Goal: Task Accomplishment & Management: Use online tool/utility

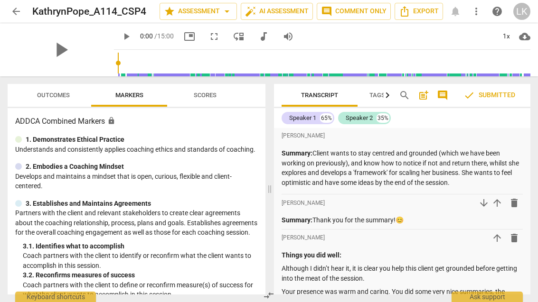
click at [11, 17] on button "arrow_back" at bounding box center [16, 11] width 17 height 17
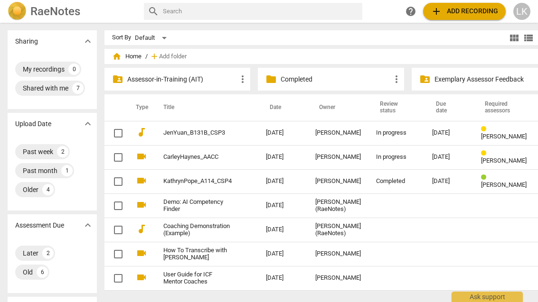
click at [432, 134] on div "[DATE]" at bounding box center [449, 133] width 34 height 7
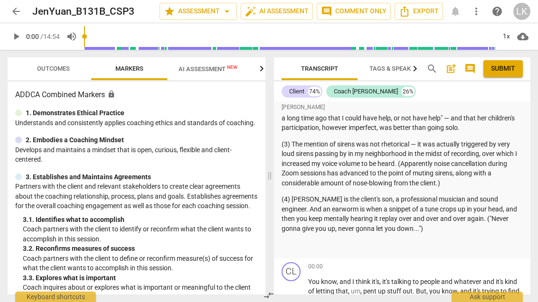
scroll to position [232, 0]
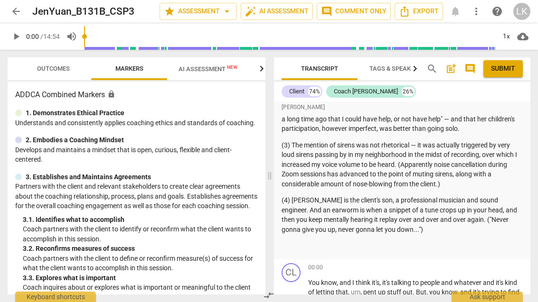
click at [452, 70] on span "post_add" at bounding box center [450, 68] width 11 height 11
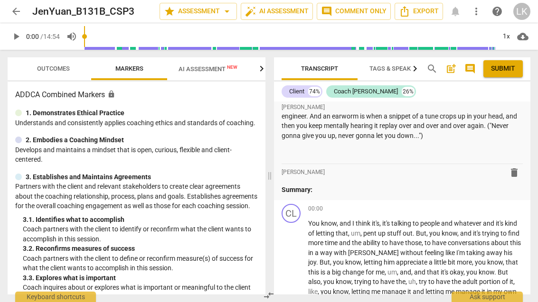
scroll to position [339, 0]
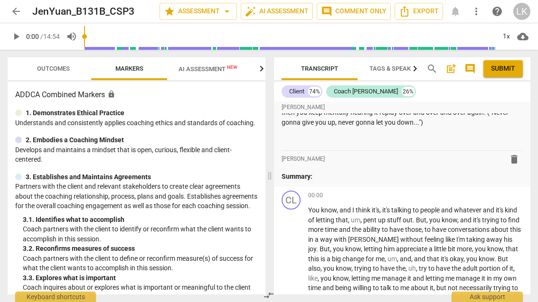
click at [370, 172] on p "Summary:" at bounding box center [402, 177] width 242 height 10
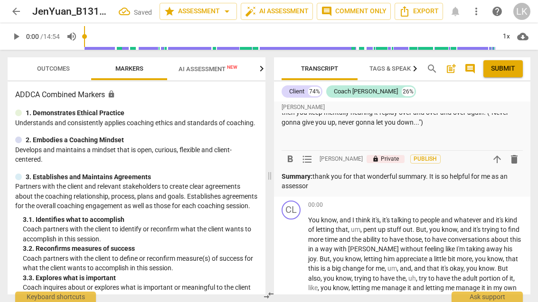
click at [343, 180] on p "Summary: thank you for that wonderful summary. It is so helpful for me as an as…" at bounding box center [402, 181] width 242 height 19
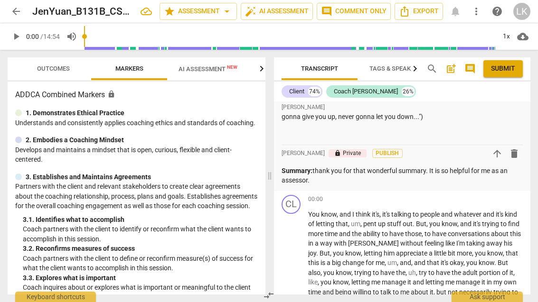
scroll to position [346, 0]
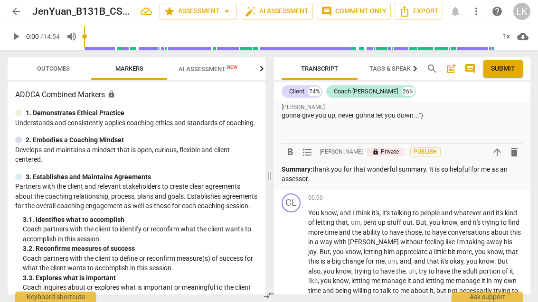
click at [355, 174] on p "Summary: thank you for that wonderful summary. It is so helpful for me as an as…" at bounding box center [402, 174] width 242 height 19
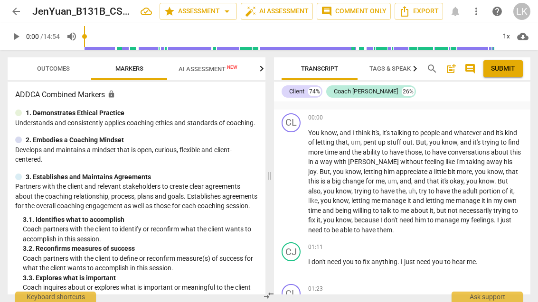
scroll to position [427, 0]
click at [299, 176] on span "play_arrow" at bounding box center [291, 181] width 15 height 11
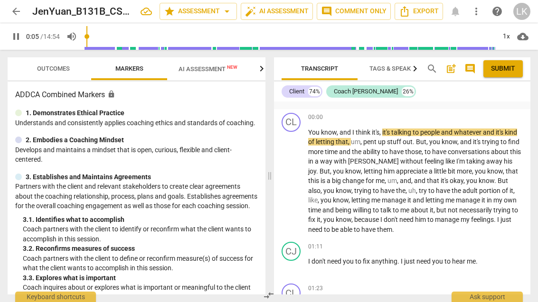
click at [299, 176] on span "pause" at bounding box center [291, 181] width 15 height 11
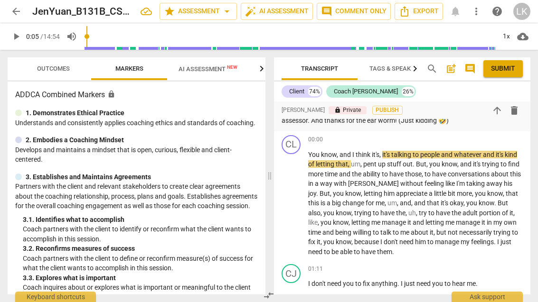
scroll to position [406, 0]
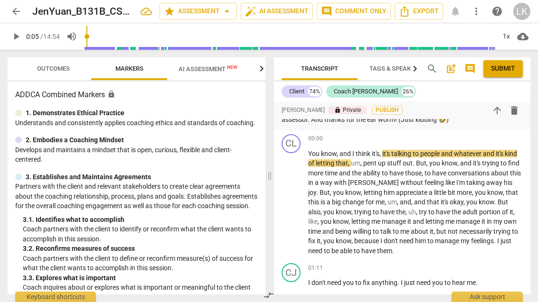
click at [298, 197] on span "play_arrow" at bounding box center [291, 202] width 15 height 11
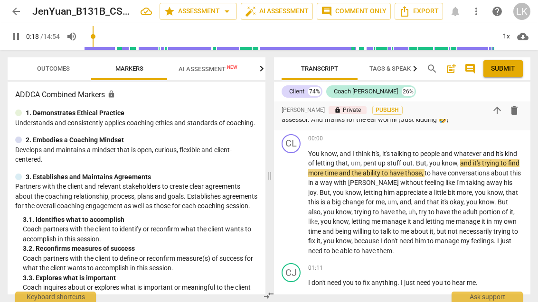
click at [296, 197] on span "pause" at bounding box center [291, 202] width 11 height 11
click at [296, 197] on span "play_arrow" at bounding box center [291, 202] width 11 height 11
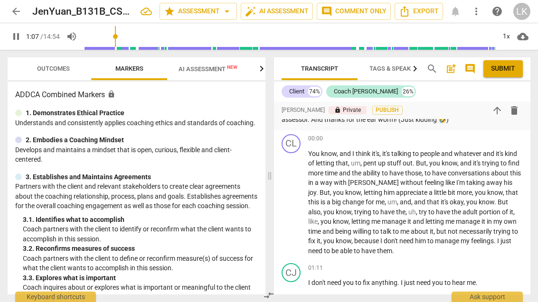
click at [296, 197] on span "pause" at bounding box center [291, 202] width 11 height 11
type input "67"
click at [470, 134] on div "+" at bounding box center [470, 138] width 9 height 9
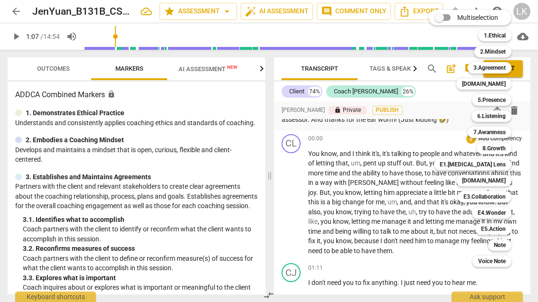
click at [501, 114] on b "6.Listening" at bounding box center [491, 116] width 28 height 11
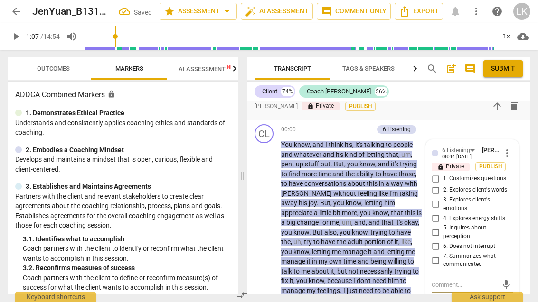
click at [438, 241] on input "6. Does not interrupt" at bounding box center [435, 246] width 15 height 11
checkbox input "true"
click at [325, 125] on div "+" at bounding box center [320, 129] width 9 height 9
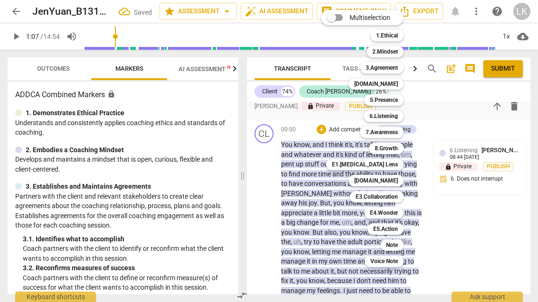
click at [391, 180] on b "[DOMAIN_NAME]" at bounding box center [376, 180] width 44 height 11
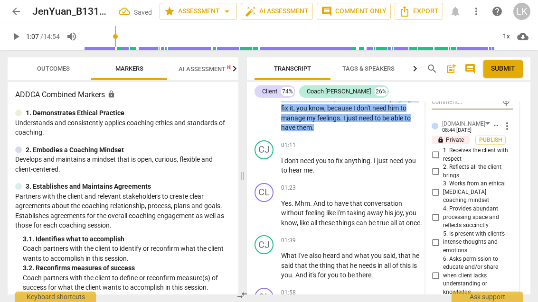
scroll to position [589, 0]
click at [436, 211] on input "4. Provides abundant processing space and reflects succinctly" at bounding box center [435, 216] width 15 height 11
checkbox input "true"
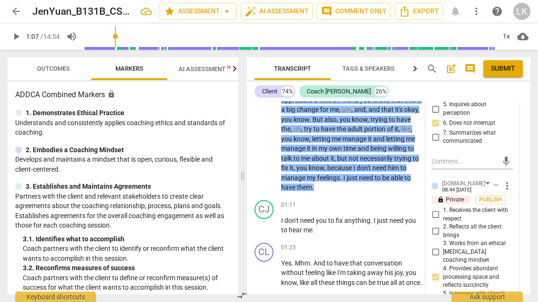
scroll to position [508, 0]
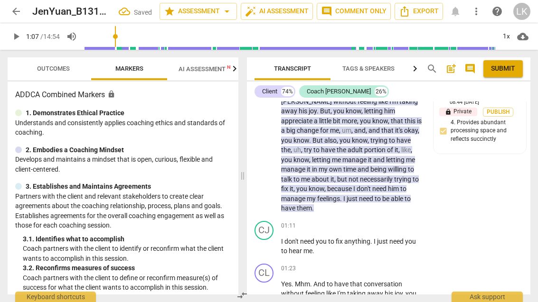
click at [372, 222] on p "Add competency" at bounding box center [393, 226] width 45 height 9
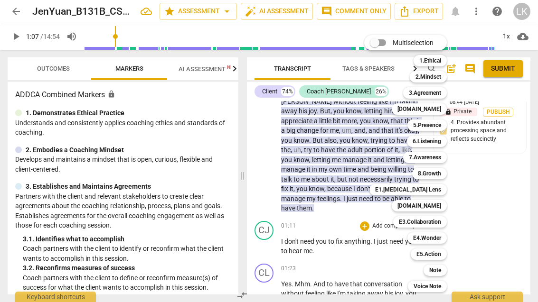
click at [268, 219] on div at bounding box center [269, 151] width 538 height 302
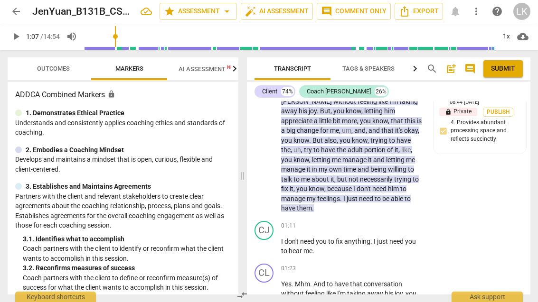
click at [270, 241] on span "play_arrow" at bounding box center [264, 246] width 11 height 11
click at [268, 241] on span "pause" at bounding box center [264, 246] width 11 height 11
type input "83"
click at [372, 222] on p "Add competency" at bounding box center [393, 226] width 45 height 9
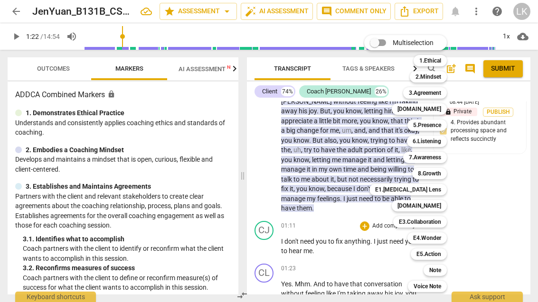
click at [441, 140] on b "6.Listening" at bounding box center [426, 141] width 28 height 11
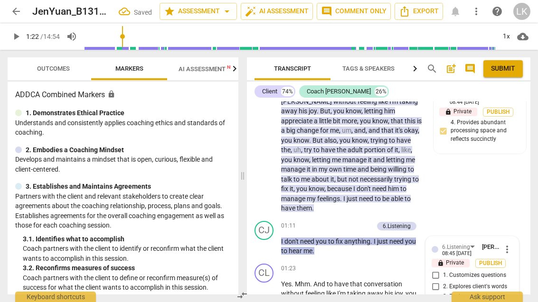
scroll to position [658, 0]
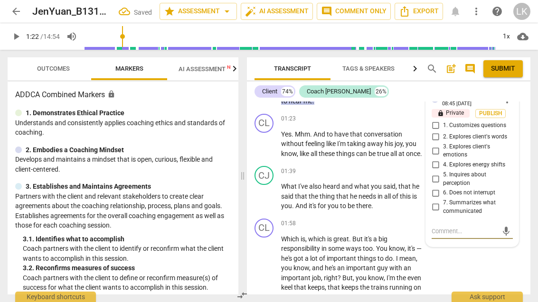
click at [439, 202] on input "7. Summarizes what communicated" at bounding box center [435, 207] width 15 height 11
checkbox input "true"
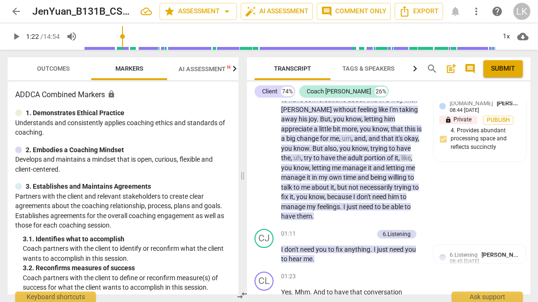
scroll to position [506, 0]
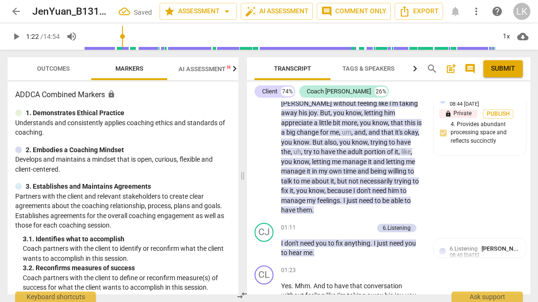
click at [323, 223] on div "+" at bounding box center [320, 227] width 9 height 9
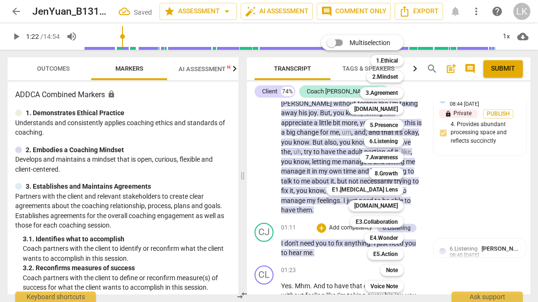
click at [394, 130] on b "5.Presence" at bounding box center [384, 125] width 28 height 11
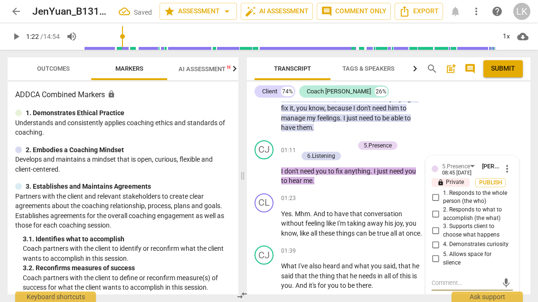
scroll to position [586, 0]
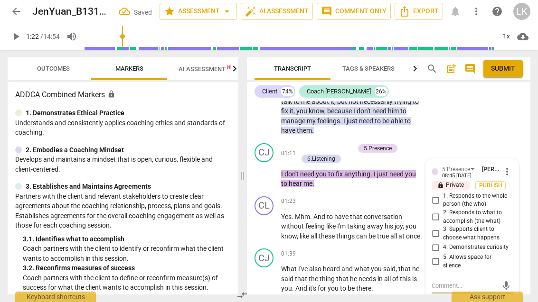
click at [512, 166] on span "more_vert" at bounding box center [506, 171] width 11 height 11
click at [529, 161] on li "Delete" at bounding box center [513, 158] width 33 height 18
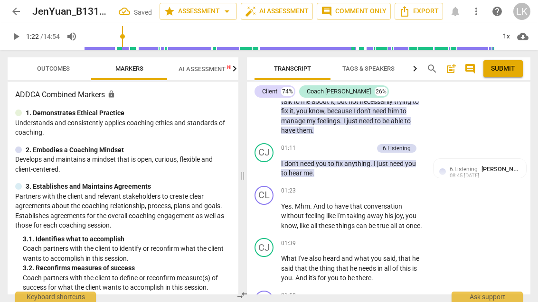
click at [320, 144] on div "+" at bounding box center [320, 148] width 9 height 9
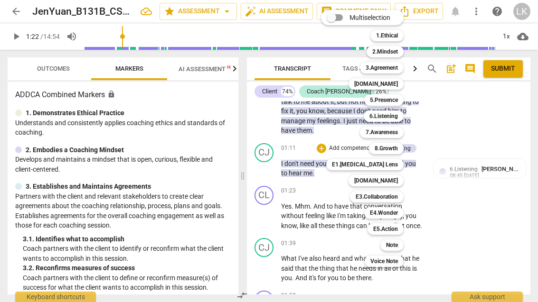
click at [397, 118] on b "6.Listening" at bounding box center [383, 116] width 28 height 11
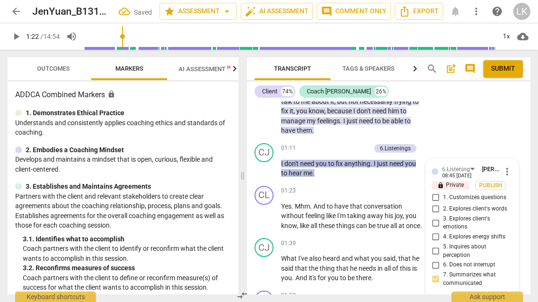
click at [511, 166] on span "more_vert" at bounding box center [506, 171] width 11 height 11
click at [518, 155] on li "Delete" at bounding box center [513, 158] width 33 height 18
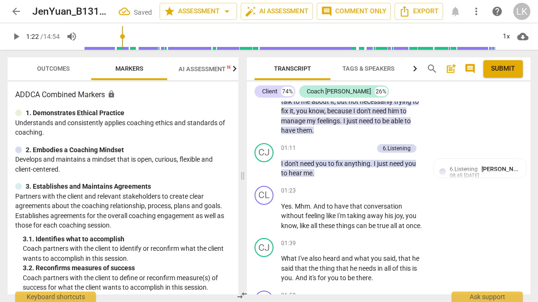
click at [327, 144] on div "+ Add competency" at bounding box center [344, 148] width 56 height 9
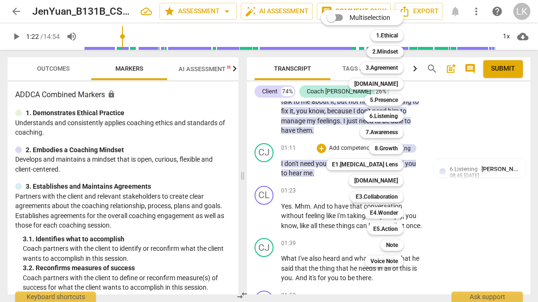
click at [395, 178] on b "[DOMAIN_NAME]" at bounding box center [376, 180] width 44 height 11
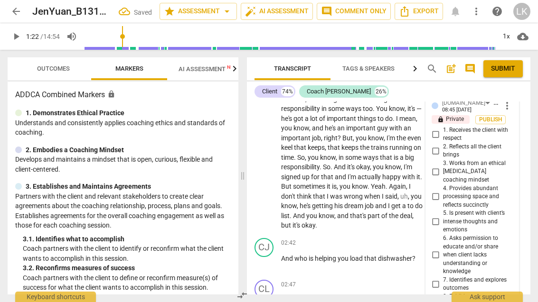
scroll to position [811, 0]
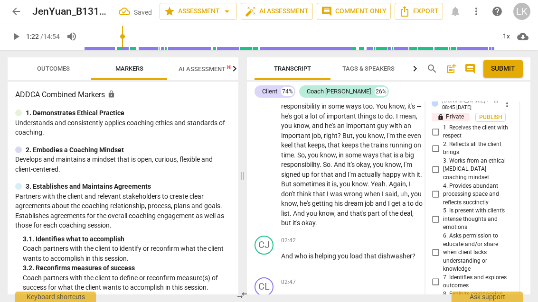
click at [443, 189] on input "4. Provides abundant processing space and reflects succinctly" at bounding box center [435, 194] width 15 height 11
checkbox input "true"
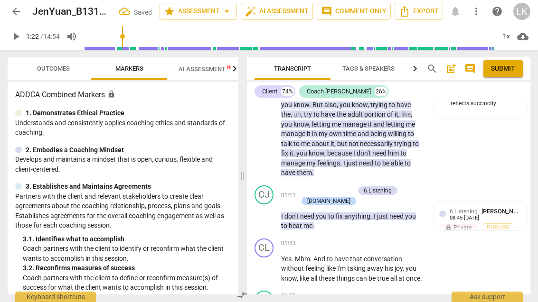
scroll to position [541, 0]
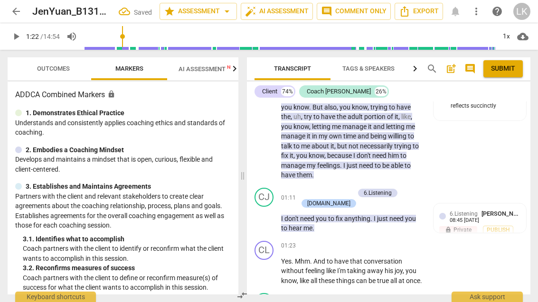
click at [305, 188] on div "+" at bounding box center [302, 192] width 9 height 9
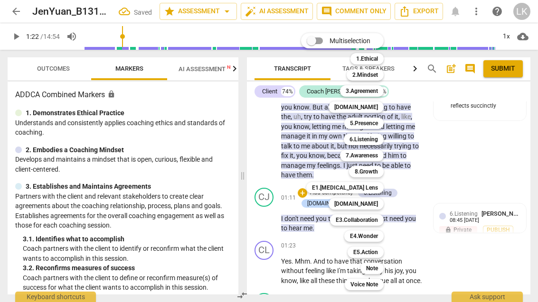
click at [376, 256] on b "E5.Action" at bounding box center [365, 252] width 25 height 11
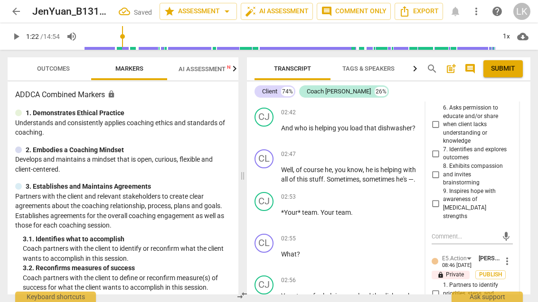
scroll to position [945, 0]
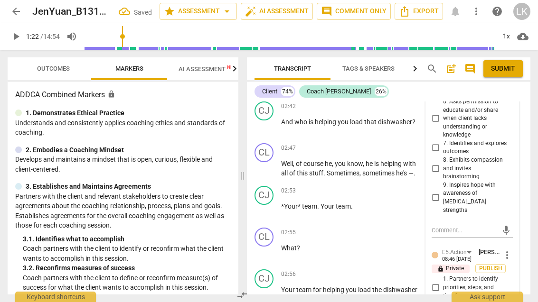
click at [511, 250] on span "more_vert" at bounding box center [506, 255] width 11 height 11
click at [515, 209] on li "Delete" at bounding box center [513, 207] width 33 height 18
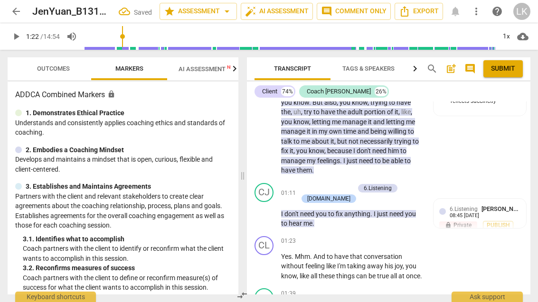
scroll to position [544, 0]
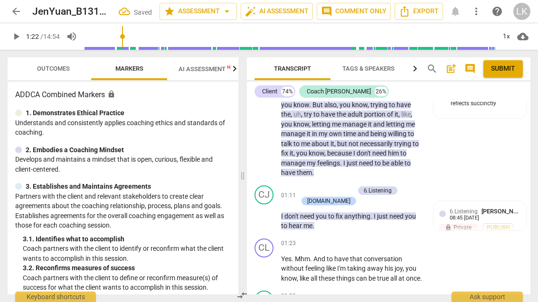
click at [347, 186] on p "Add competency" at bounding box center [331, 190] width 45 height 9
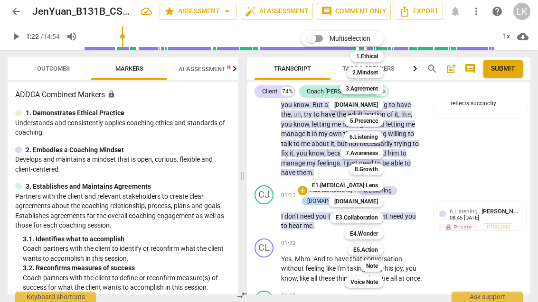
click at [369, 269] on b "Note" at bounding box center [372, 265] width 12 height 11
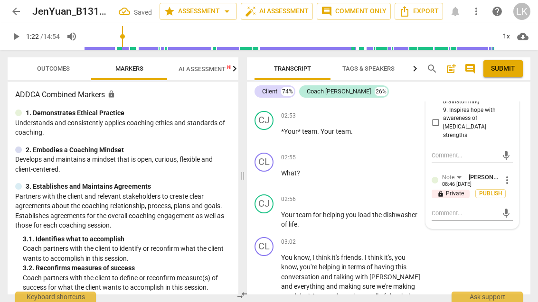
scroll to position [1020, 0]
click at [468, 209] on textarea at bounding box center [464, 213] width 66 height 9
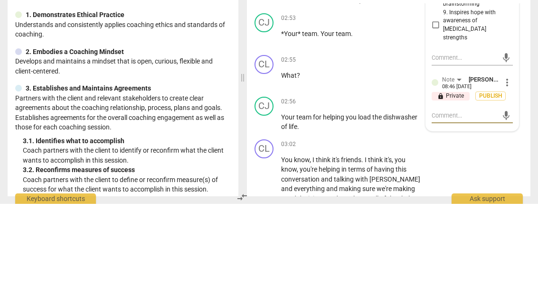
type textarea "N"
type textarea "Ni"
type textarea "Nic"
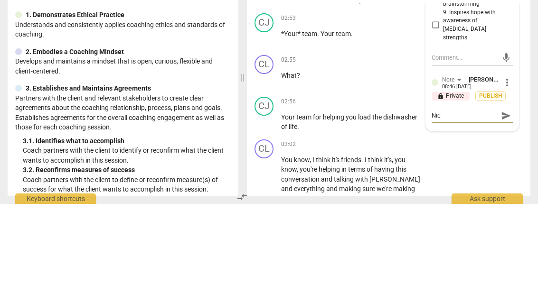
type textarea "Nice"
type textarea "Nice!"
click at [508, 209] on span "send" at bounding box center [506, 214] width 10 height 10
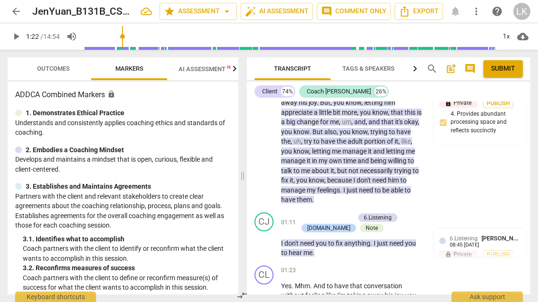
scroll to position [513, 0]
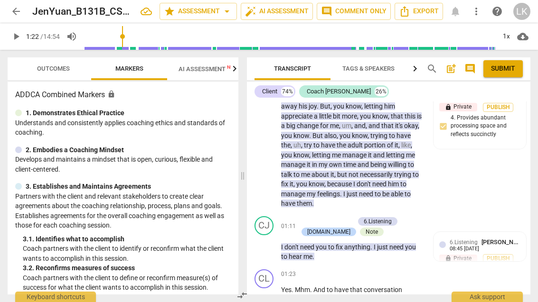
click at [304, 217] on div "+" at bounding box center [302, 221] width 9 height 9
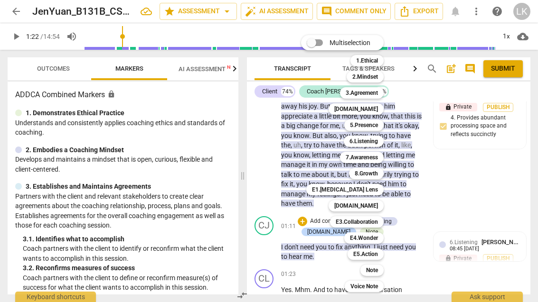
click at [378, 109] on b "[DOMAIN_NAME]" at bounding box center [356, 108] width 44 height 11
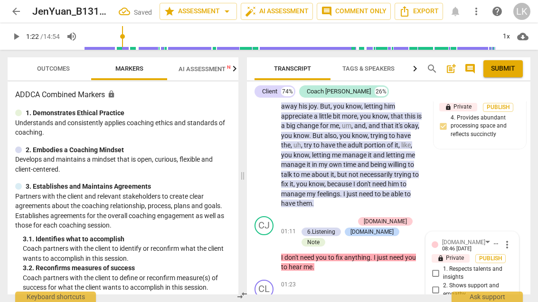
scroll to position [629, 0]
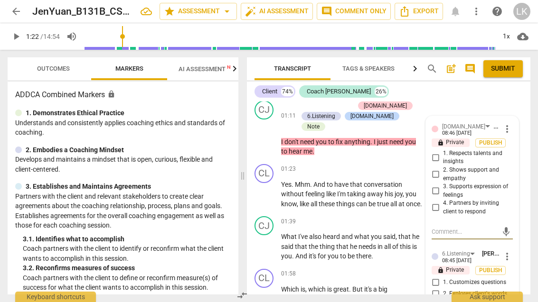
click at [435, 169] on input "2. Shows support and empathy" at bounding box center [435, 174] width 15 height 11
checkbox input "true"
click at [440, 186] on input "3. Supports expression of feelings" at bounding box center [435, 191] width 15 height 11
checkbox input "true"
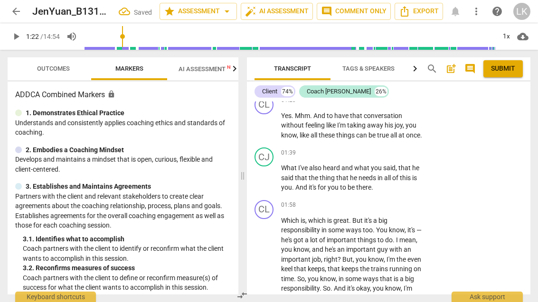
scroll to position [696, 0]
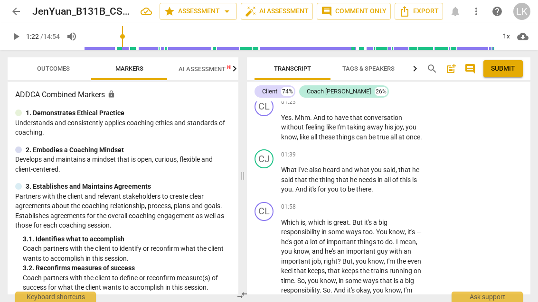
click at [496, 160] on span "[PERSON_NAME]" at bounding box center [519, 163] width 46 height 7
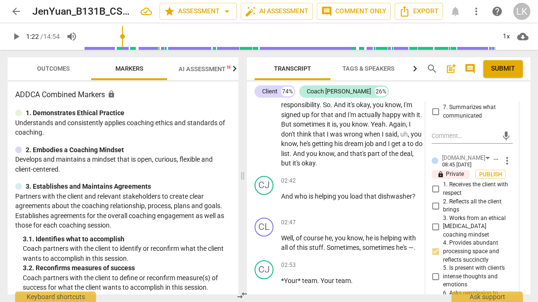
scroll to position [884, 0]
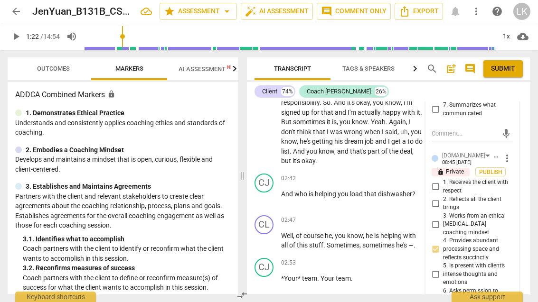
click at [436, 181] on input "1. Receives the client with respect" at bounding box center [435, 186] width 15 height 11
checkbox input "true"
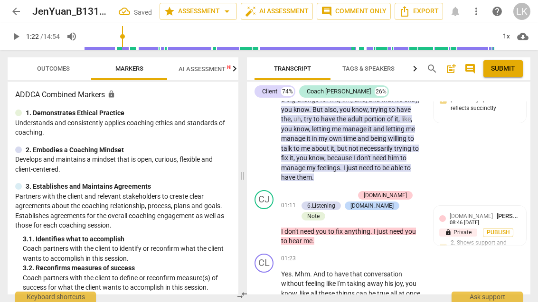
scroll to position [538, 0]
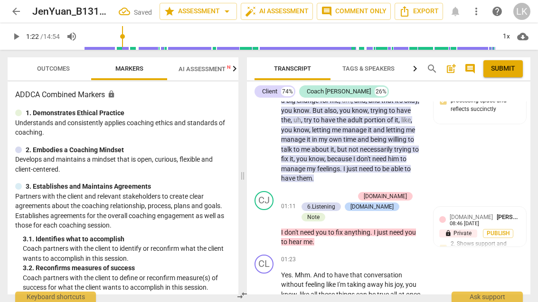
click at [305, 192] on div "+" at bounding box center [302, 196] width 9 height 9
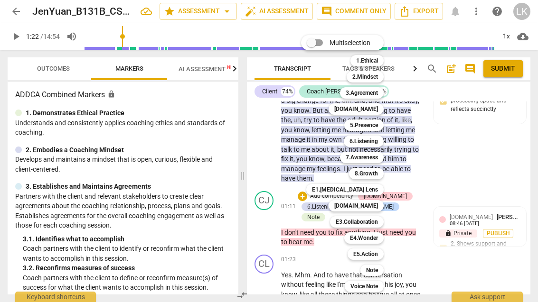
click at [376, 273] on b "Note" at bounding box center [372, 270] width 12 height 11
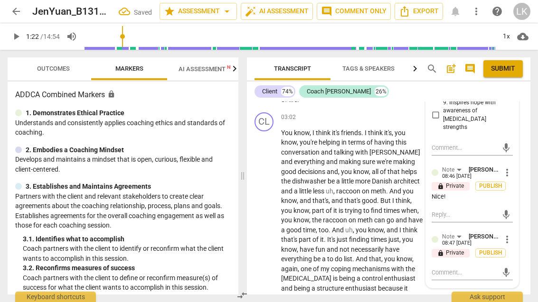
scroll to position [1162, 0]
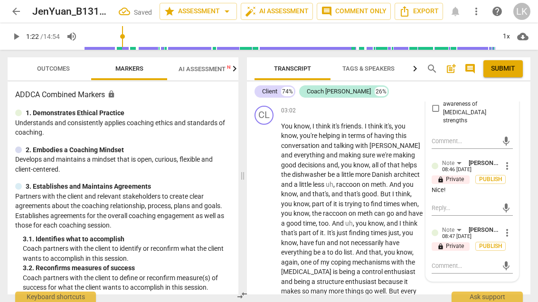
click at [478, 261] on textarea at bounding box center [464, 265] width 66 height 9
click at [511, 227] on span "more_vert" at bounding box center [506, 232] width 11 height 11
click at [521, 179] on li "Delete" at bounding box center [513, 181] width 33 height 18
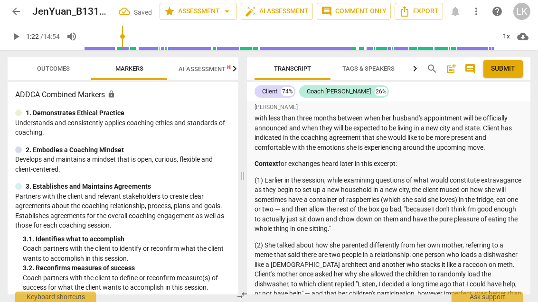
click at [454, 68] on span "post_add" at bounding box center [450, 68] width 11 height 11
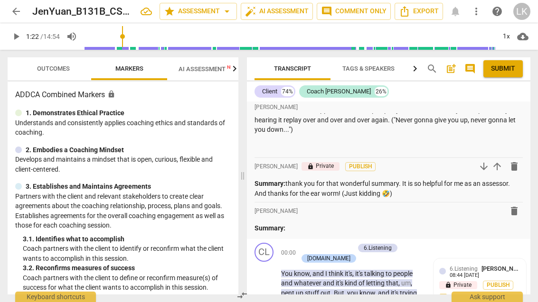
scroll to position [324, 0]
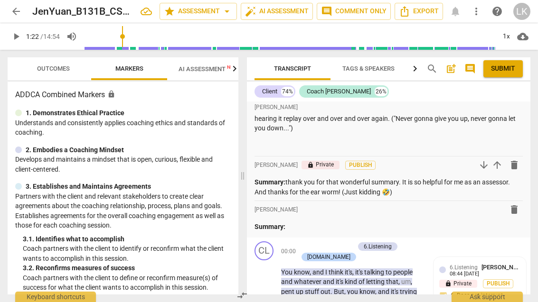
click at [327, 222] on p "Summary:" at bounding box center [388, 227] width 268 height 10
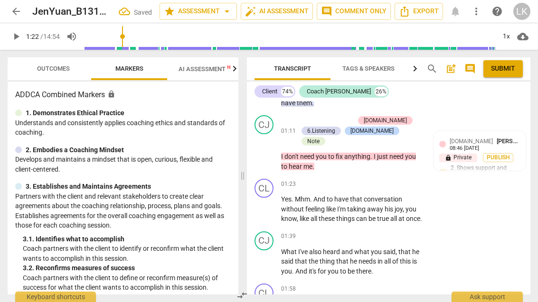
scroll to position [634, 0]
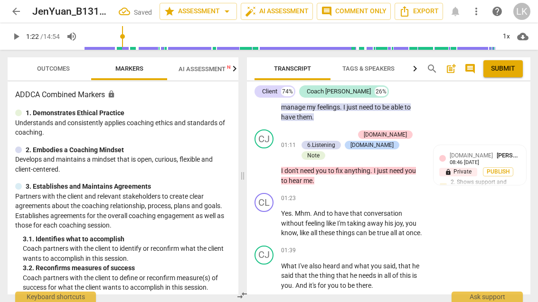
click at [265, 218] on span "play_arrow" at bounding box center [264, 223] width 11 height 11
click at [269, 270] on span "pause" at bounding box center [264, 275] width 11 height 11
type input "114"
click at [367, 246] on div "+" at bounding box center [364, 250] width 9 height 9
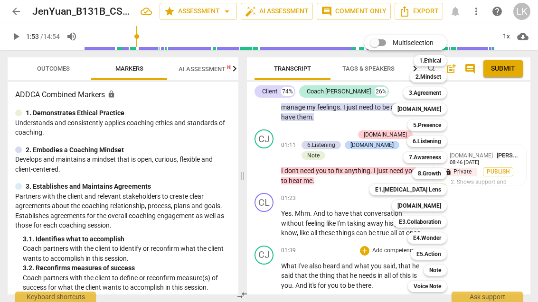
click at [436, 122] on b "5.Presence" at bounding box center [427, 125] width 28 height 11
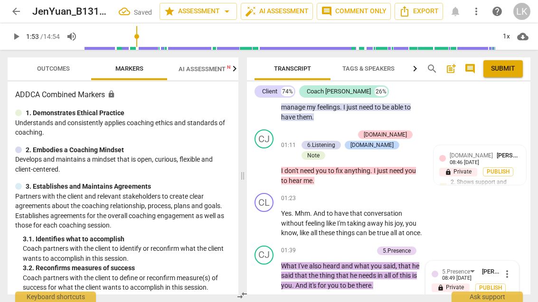
scroll to position [789, 0]
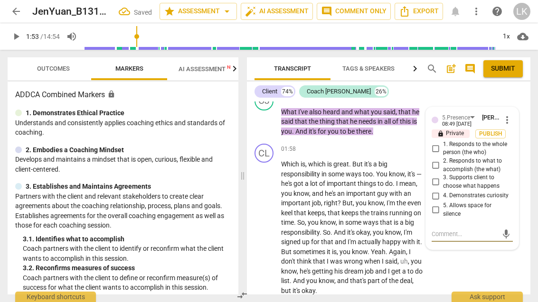
click at [437, 143] on input "1. Responds to the whole person (the who)" at bounding box center [435, 148] width 15 height 11
checkbox input "true"
click at [439, 160] on input "2. Responds to what to accomplish (the what)" at bounding box center [435, 165] width 15 height 11
checkbox input "true"
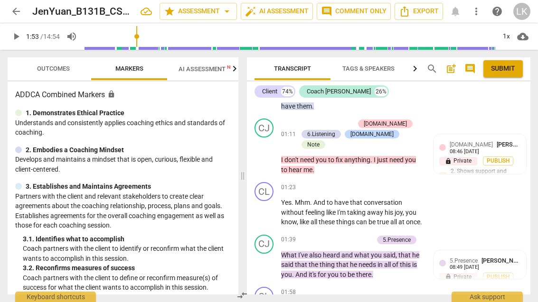
scroll to position [662, 0]
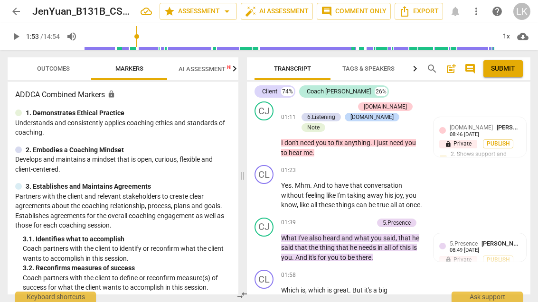
click at [327, 218] on div "+ Add competency" at bounding box center [344, 222] width 56 height 9
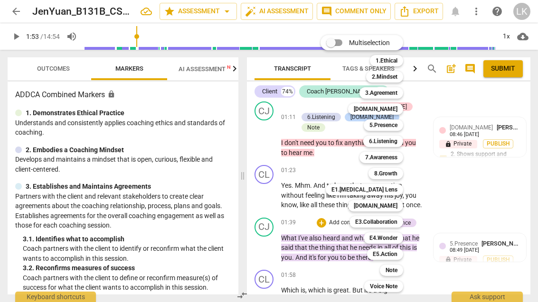
click at [395, 203] on b "[DOMAIN_NAME]" at bounding box center [375, 205] width 44 height 11
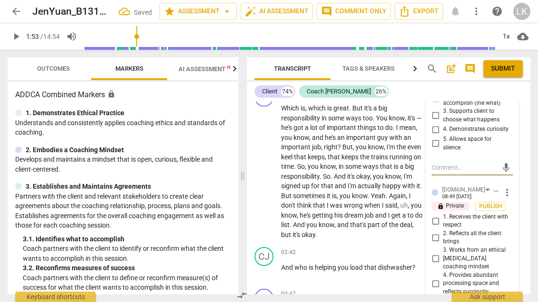
scroll to position [864, 0]
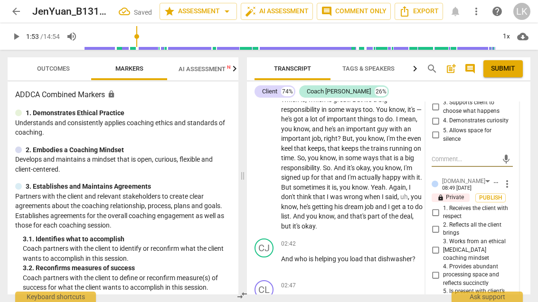
click at [437, 207] on input "1. Receives the client with respect" at bounding box center [435, 212] width 15 height 11
checkbox input "true"
click at [436, 223] on input "2. Reflects all the client brings" at bounding box center [435, 228] width 15 height 11
checkbox input "true"
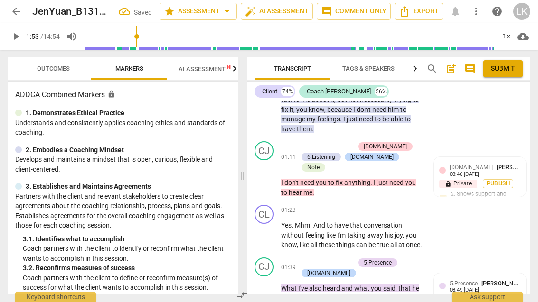
scroll to position [623, 0]
